Goal: Find specific page/section: Find specific page/section

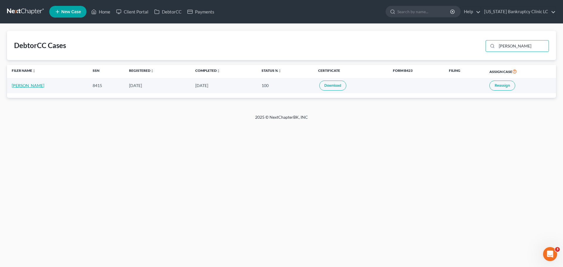
click at [17, 86] on link "[PERSON_NAME]" at bounding box center [28, 85] width 33 height 5
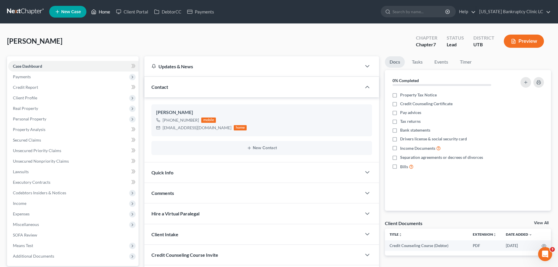
click at [103, 10] on link "Home" at bounding box center [100, 11] width 25 height 11
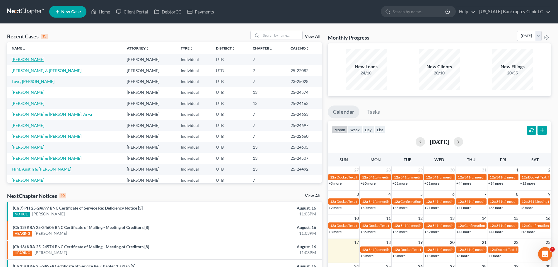
click at [23, 60] on link "[PERSON_NAME]" at bounding box center [28, 59] width 33 height 5
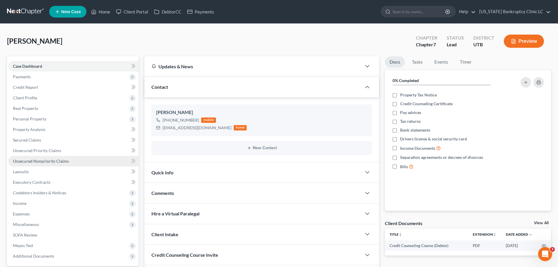
click at [55, 159] on span "Unsecured Nonpriority Claims" at bounding box center [41, 161] width 56 height 5
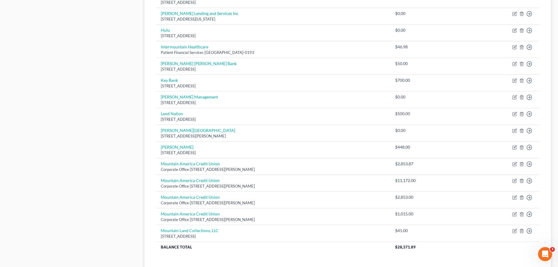
scroll to position [410, 0]
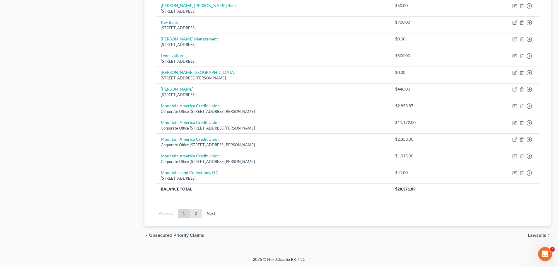
click at [195, 212] on link "2" at bounding box center [196, 213] width 12 height 9
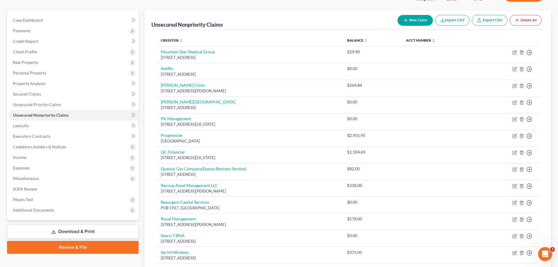
scroll to position [193, 0]
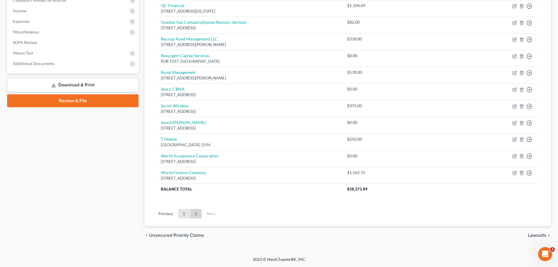
click at [185, 214] on link "1" at bounding box center [184, 213] width 12 height 9
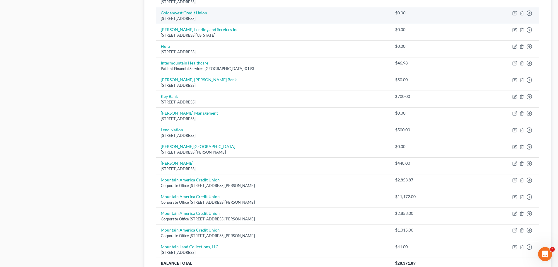
scroll to position [368, 0]
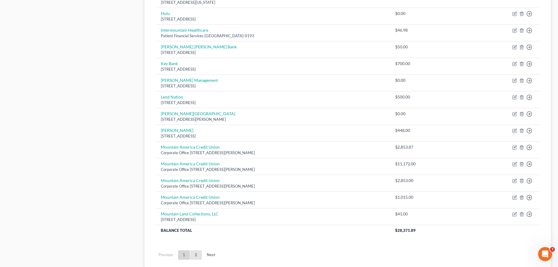
click at [194, 254] on link "2" at bounding box center [196, 254] width 12 height 9
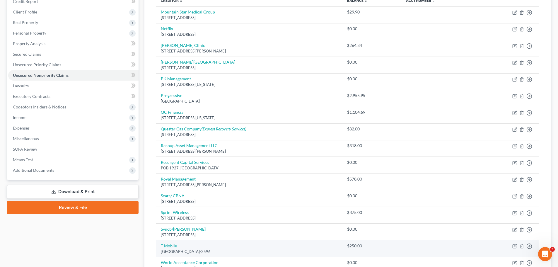
scroll to position [59, 0]
